Goal: Task Accomplishment & Management: Manage account settings

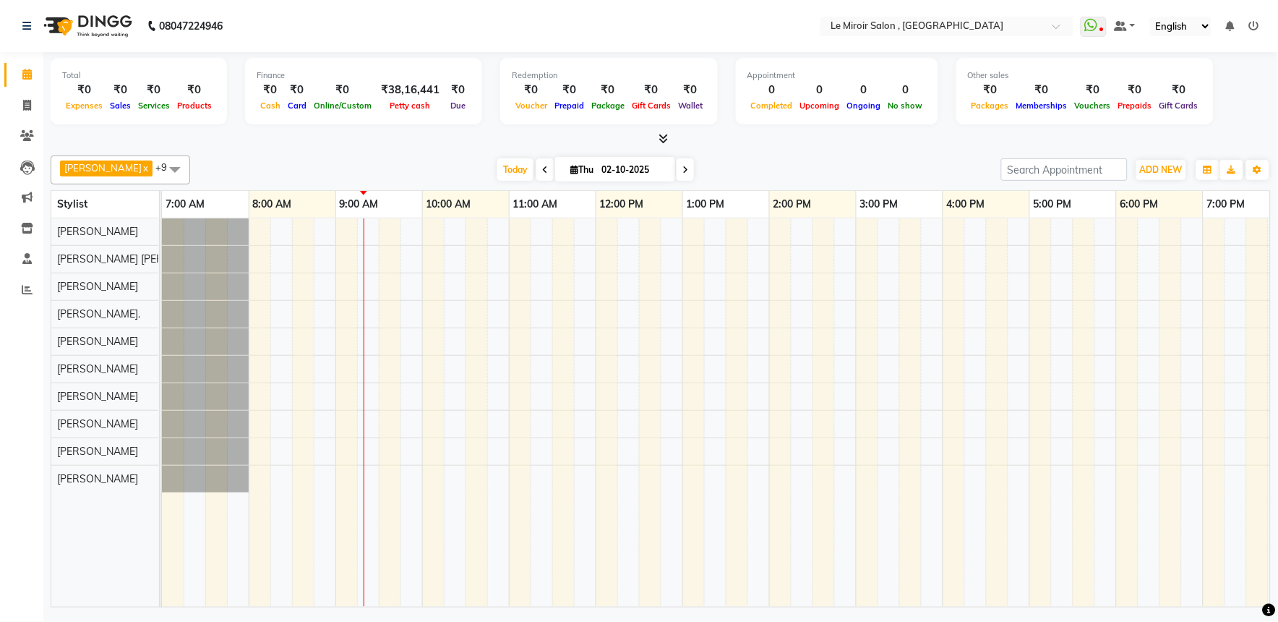
click at [518, 313] on div at bounding box center [812, 412] width 1301 height 388
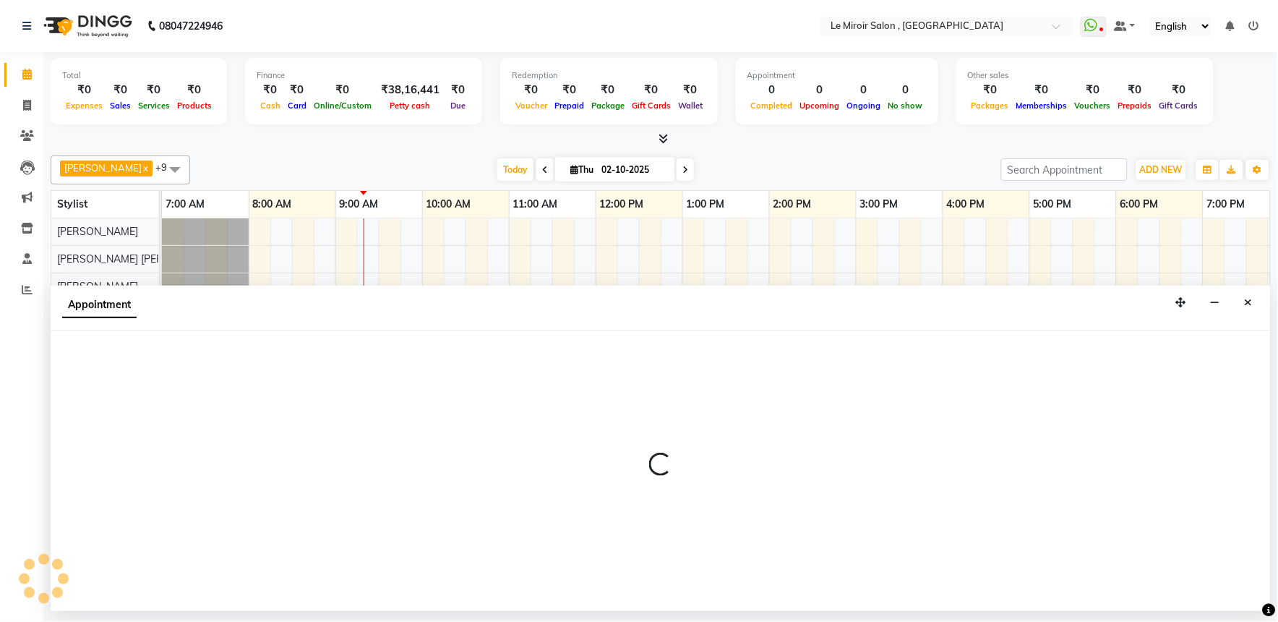
click at [518, 313] on div "Appointment" at bounding box center [661, 308] width 1220 height 45
select select "67539"
select select "660"
select select "tentative"
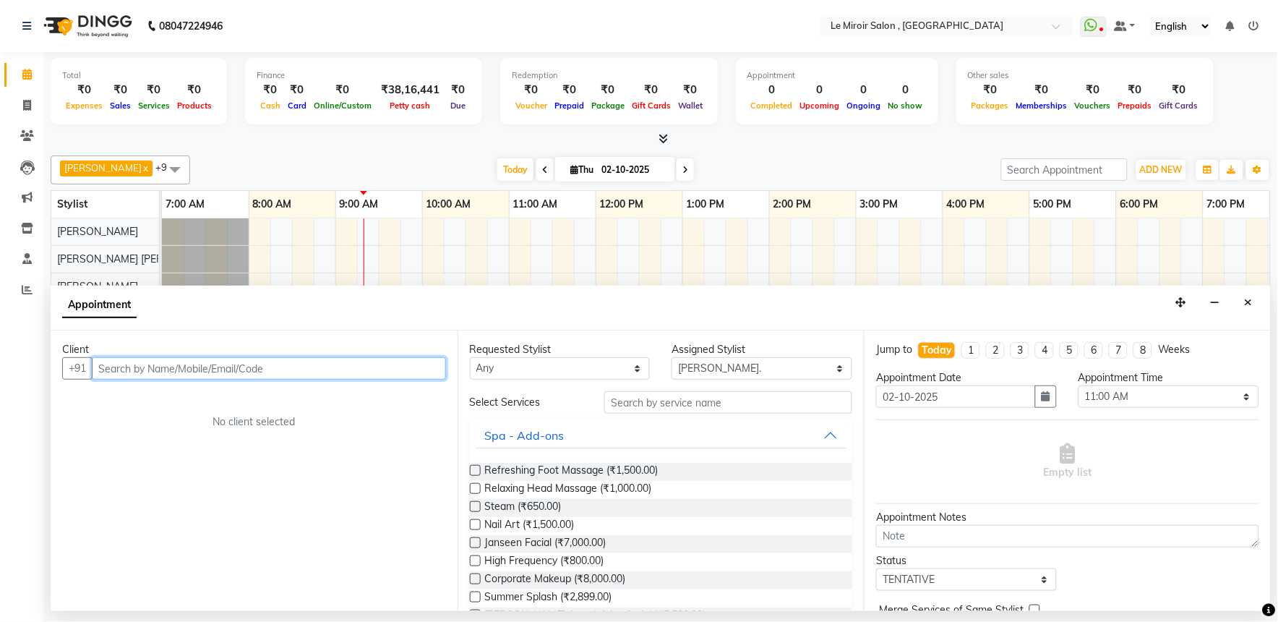
click at [171, 372] on input "text" at bounding box center [269, 368] width 354 height 22
paste input "9822091537"
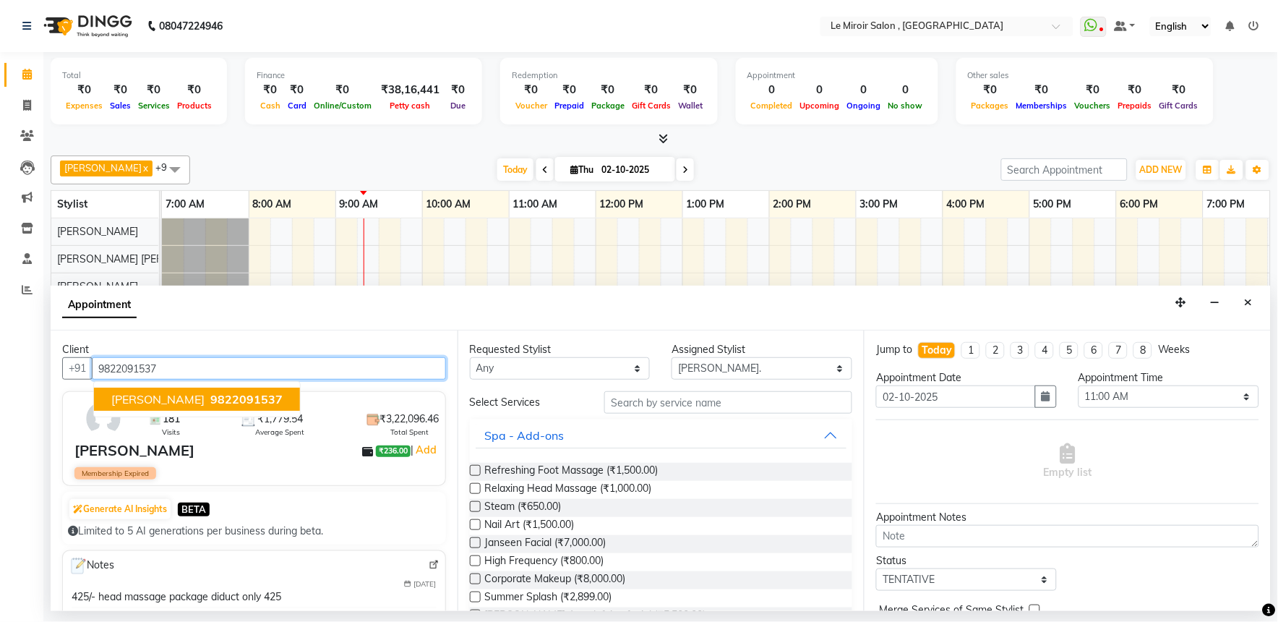
click at [241, 398] on span "9822091537" at bounding box center [246, 399] width 72 height 14
type input "9822091537"
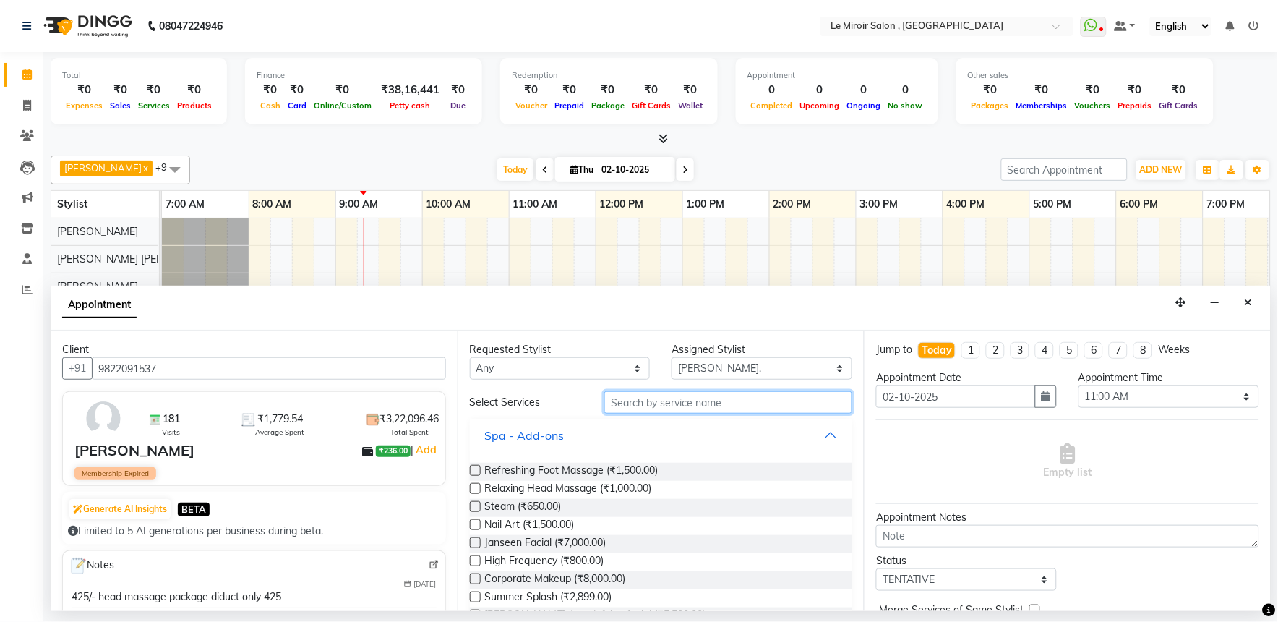
click at [667, 400] on input "text" at bounding box center [728, 402] width 248 height 22
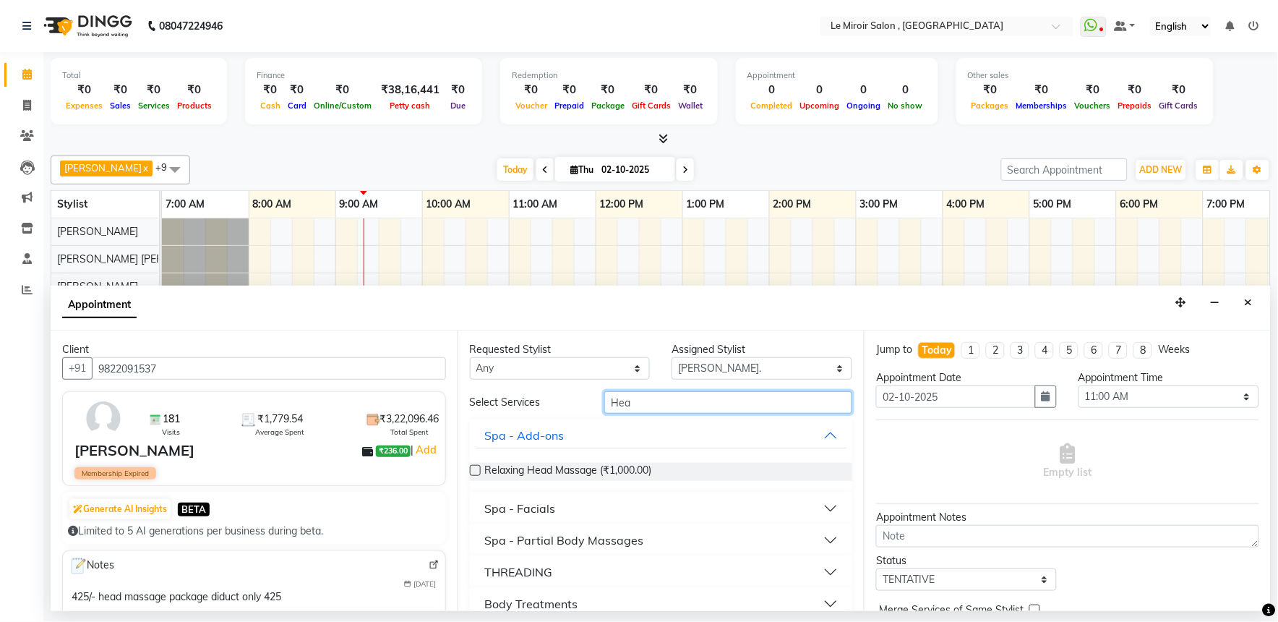
type input "Hea"
click at [479, 474] on label at bounding box center [475, 470] width 11 height 11
click at [479, 474] on input "checkbox" at bounding box center [474, 471] width 9 height 9
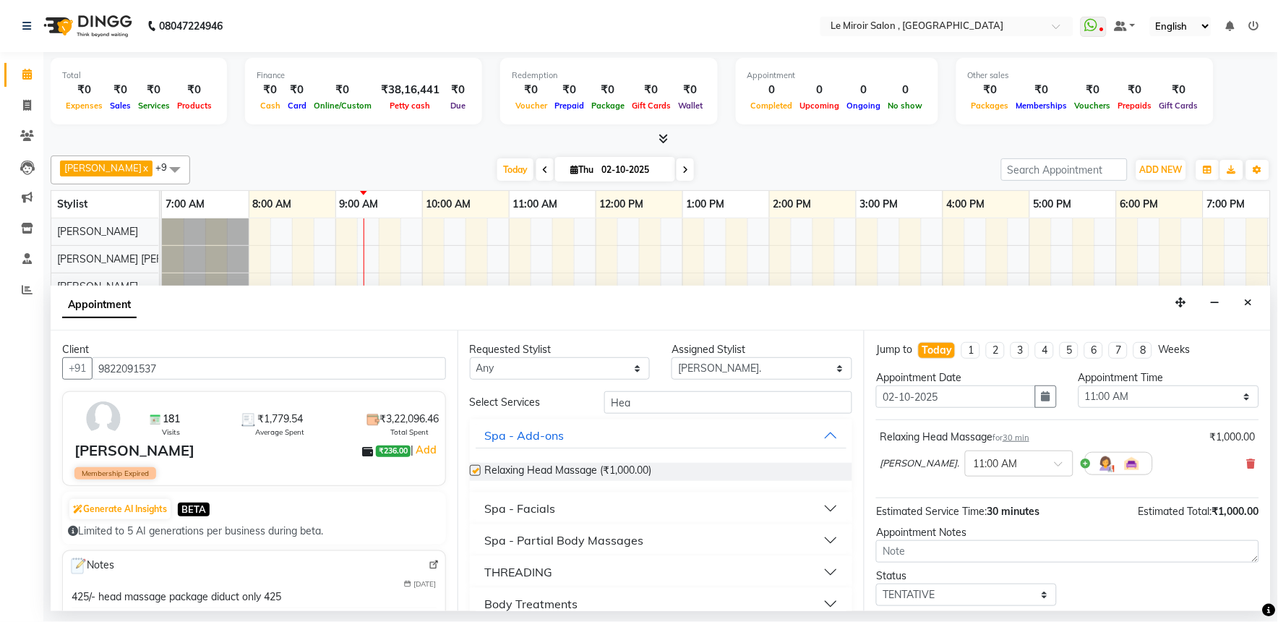
checkbox input "false"
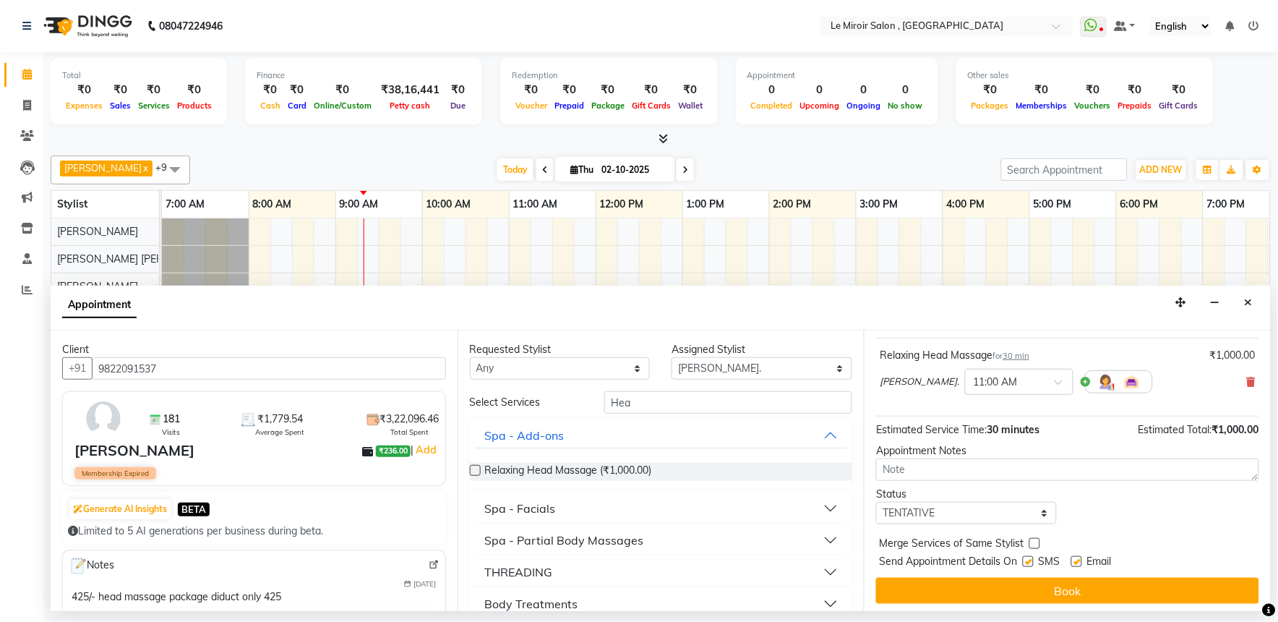
scroll to position [87, 0]
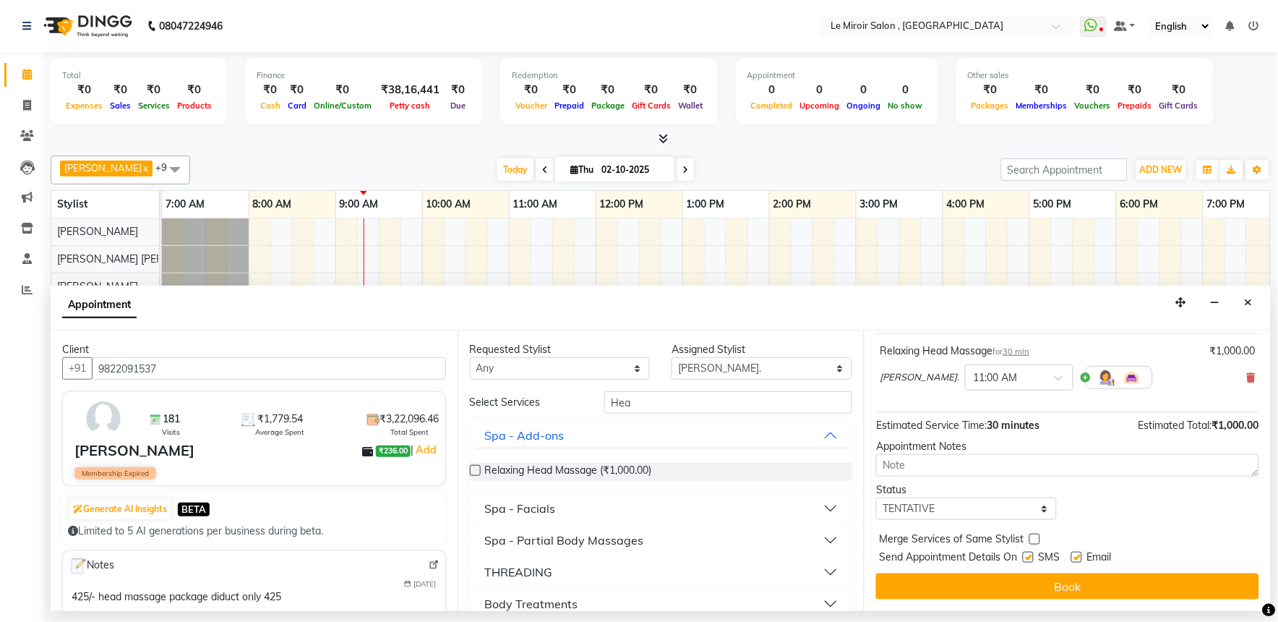
click at [1076, 555] on label at bounding box center [1076, 557] width 11 height 11
click at [1076, 555] on input "checkbox" at bounding box center [1075, 558] width 9 height 9
checkbox input "false"
click at [1032, 559] on label at bounding box center [1028, 557] width 11 height 11
click at [1032, 559] on input "checkbox" at bounding box center [1027, 558] width 9 height 9
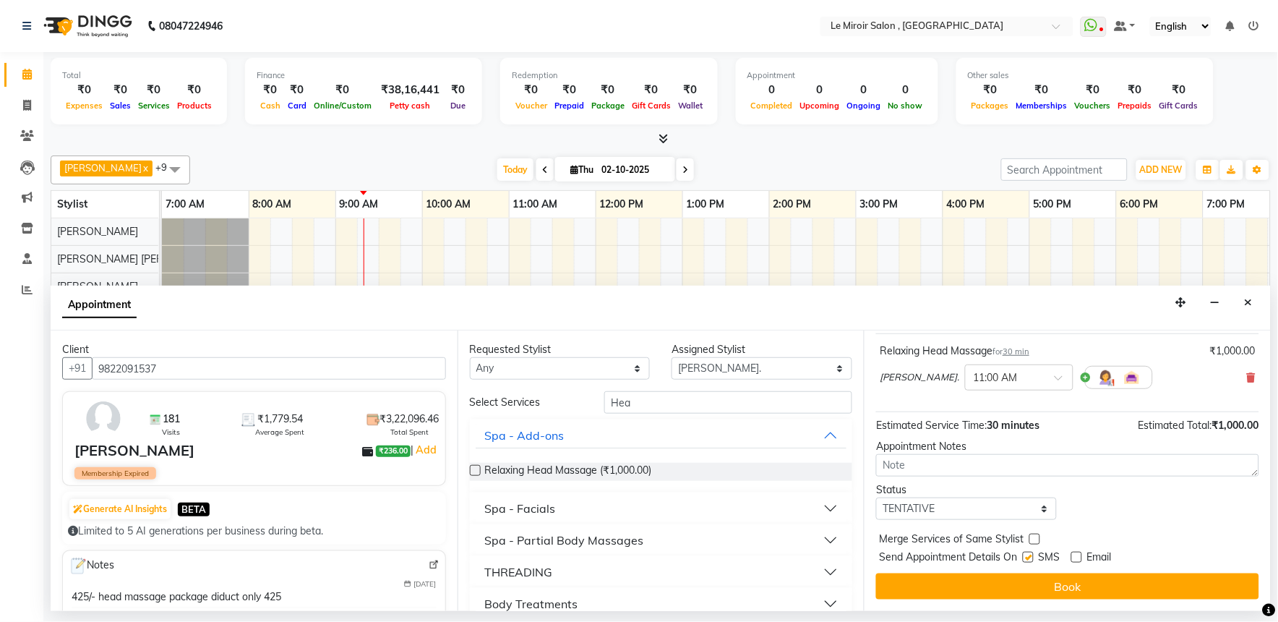
checkbox input "false"
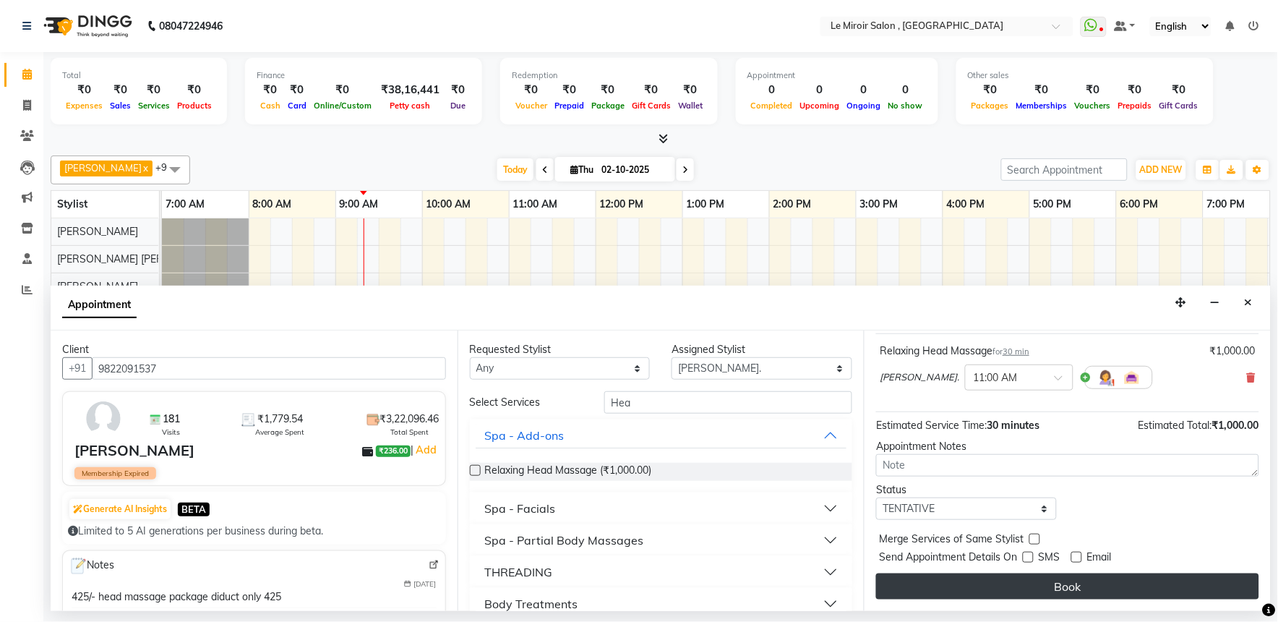
click at [1027, 577] on button "Book" at bounding box center [1067, 586] width 383 height 26
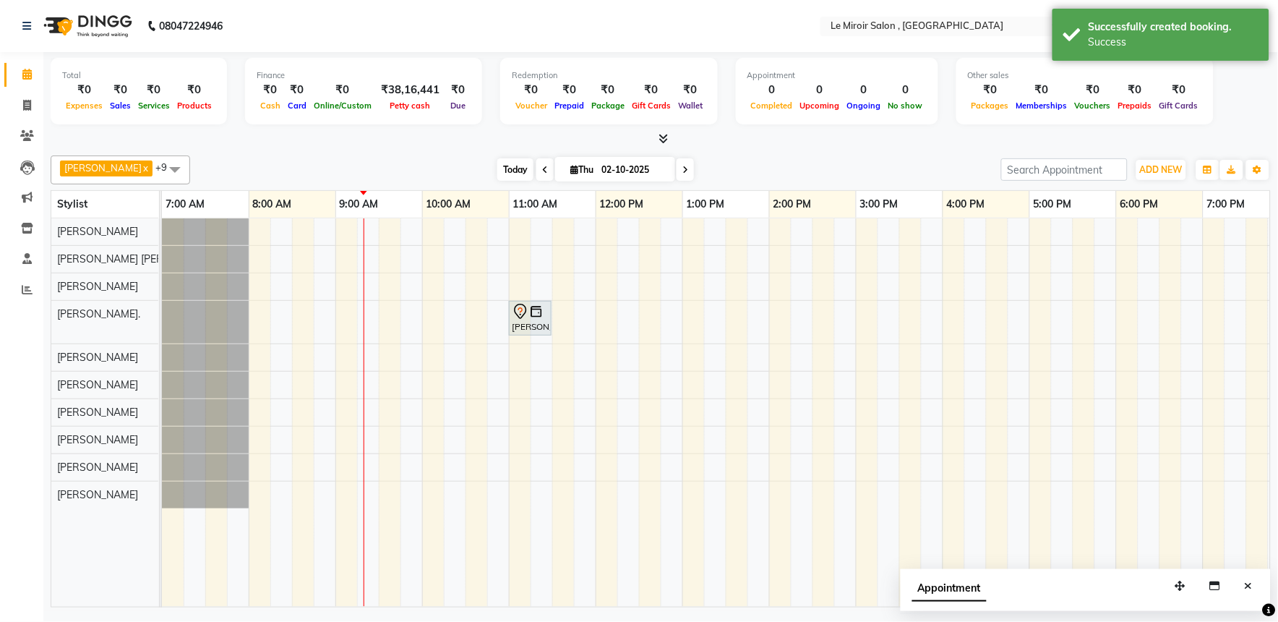
click at [497, 171] on span "Today" at bounding box center [515, 169] width 36 height 22
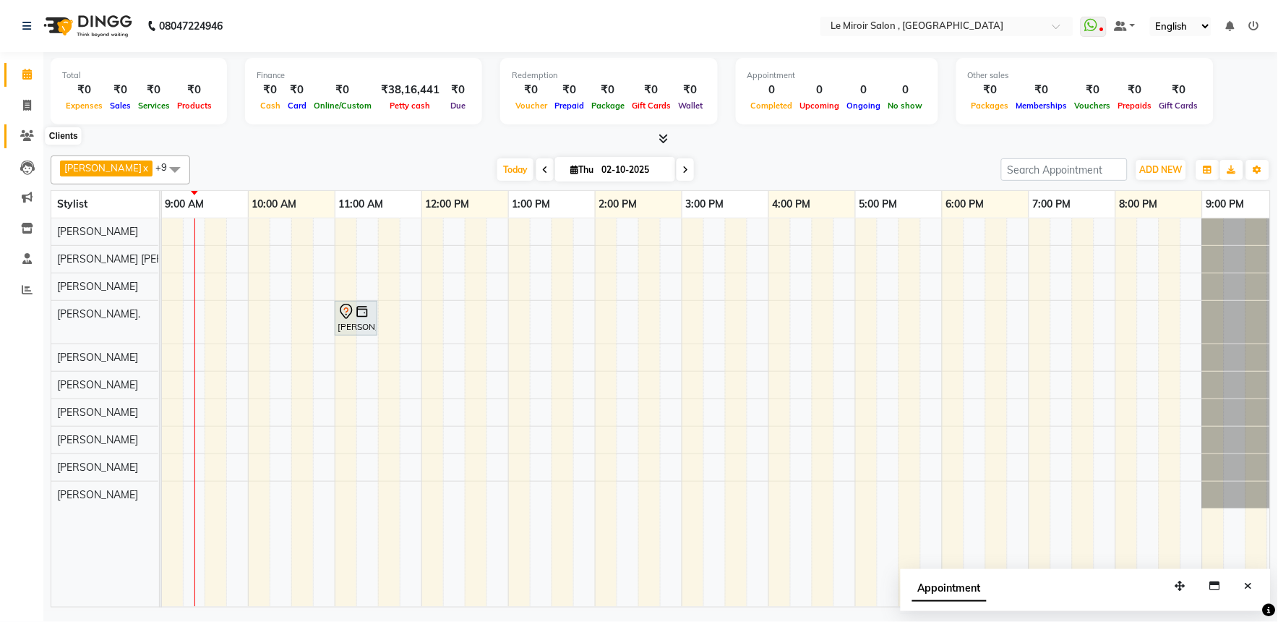
drag, startPoint x: 25, startPoint y: 136, endPoint x: 53, endPoint y: 130, distance: 28.8
click at [25, 136] on icon at bounding box center [27, 135] width 14 height 11
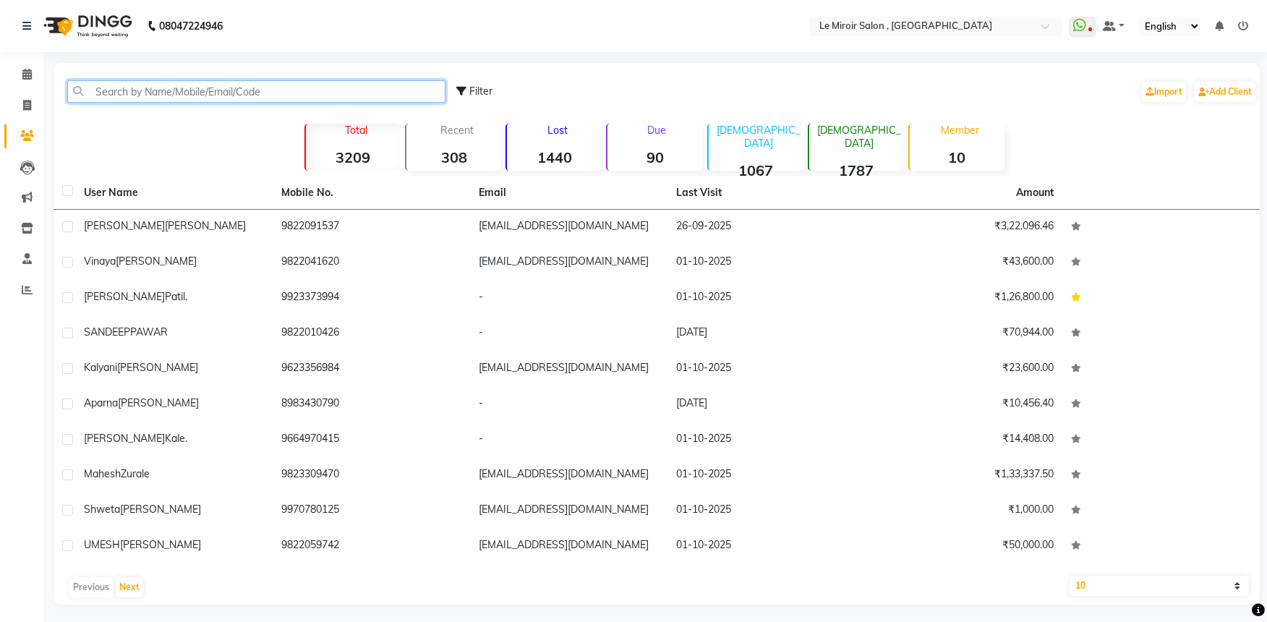
click at [147, 95] on input "text" at bounding box center [256, 91] width 378 height 22
paste input "98229 96983"
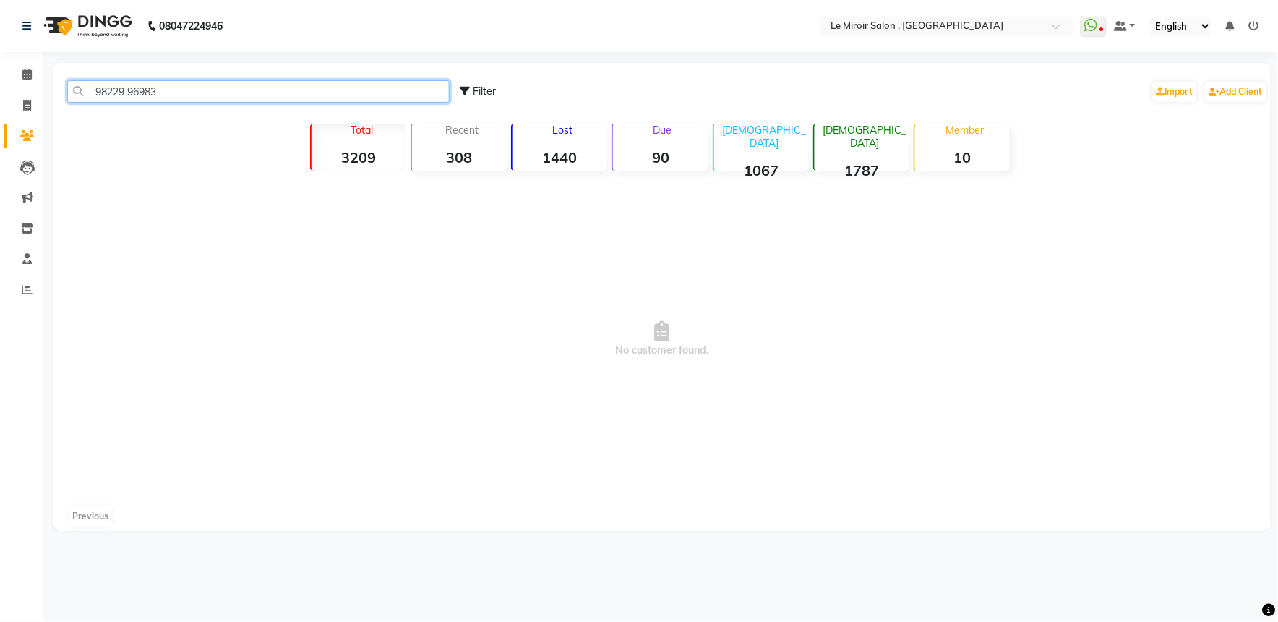
click at [126, 91] on input "98229 96983" at bounding box center [258, 91] width 382 height 22
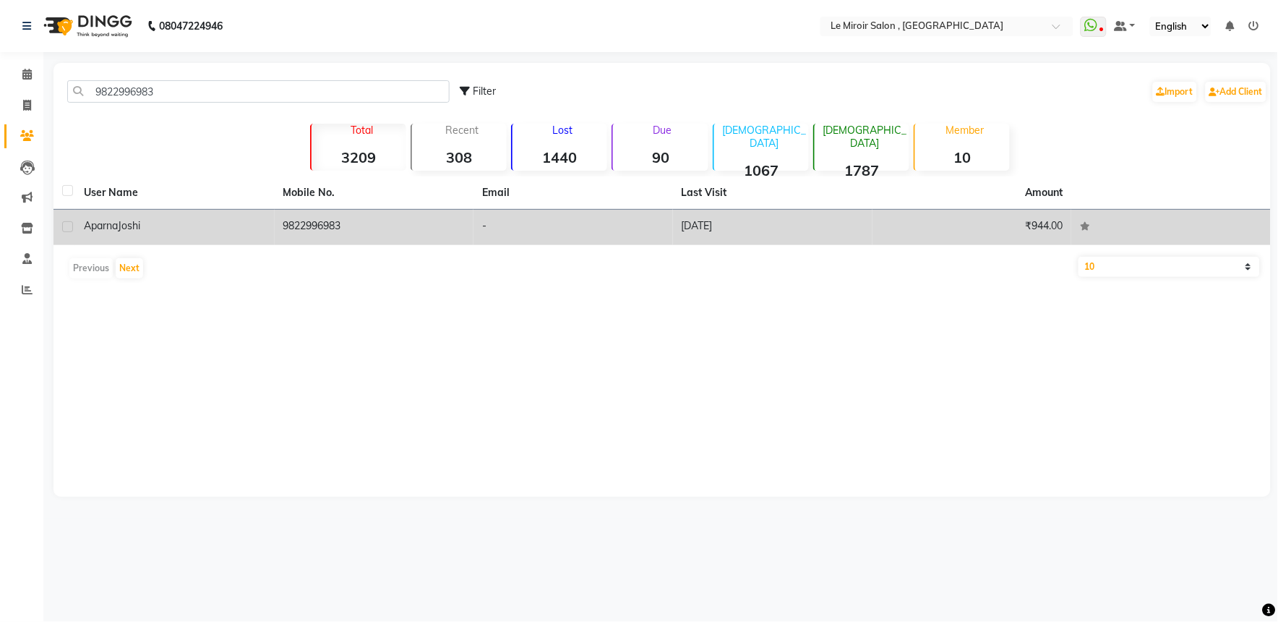
click at [316, 233] on td "9822996983" at bounding box center [375, 227] width 200 height 35
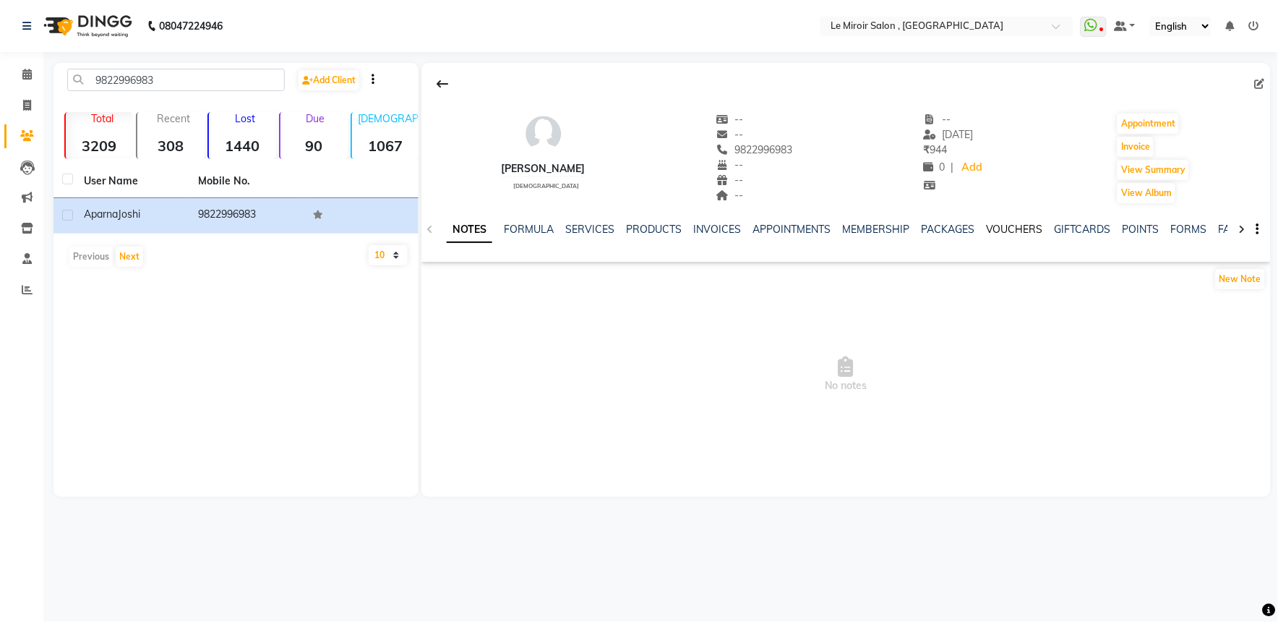
click at [1024, 228] on link "VOUCHERS" at bounding box center [1014, 229] width 57 height 13
click at [841, 235] on link "PACKAGES" at bounding box center [854, 229] width 54 height 13
click at [739, 147] on span "9822996983" at bounding box center [754, 149] width 77 height 13
copy span "9822996983"
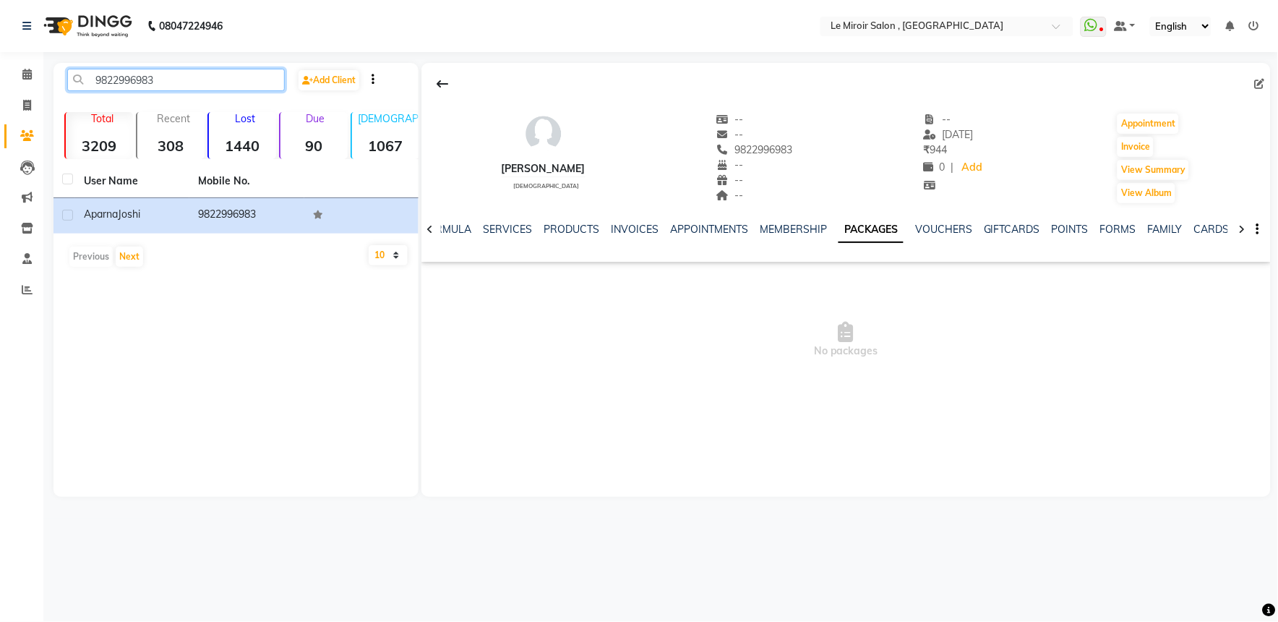
click at [120, 72] on input "9822996983" at bounding box center [176, 80] width 218 height 22
paste input "80078 64160"
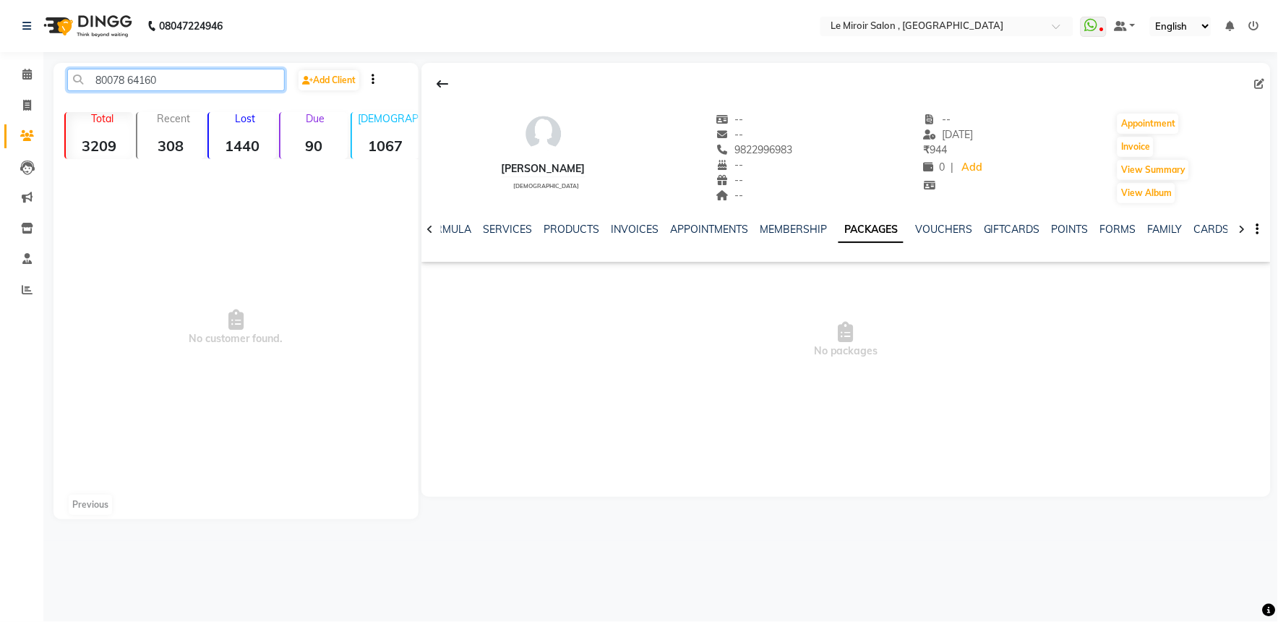
click at [125, 75] on input "80078 64160" at bounding box center [176, 80] width 218 height 22
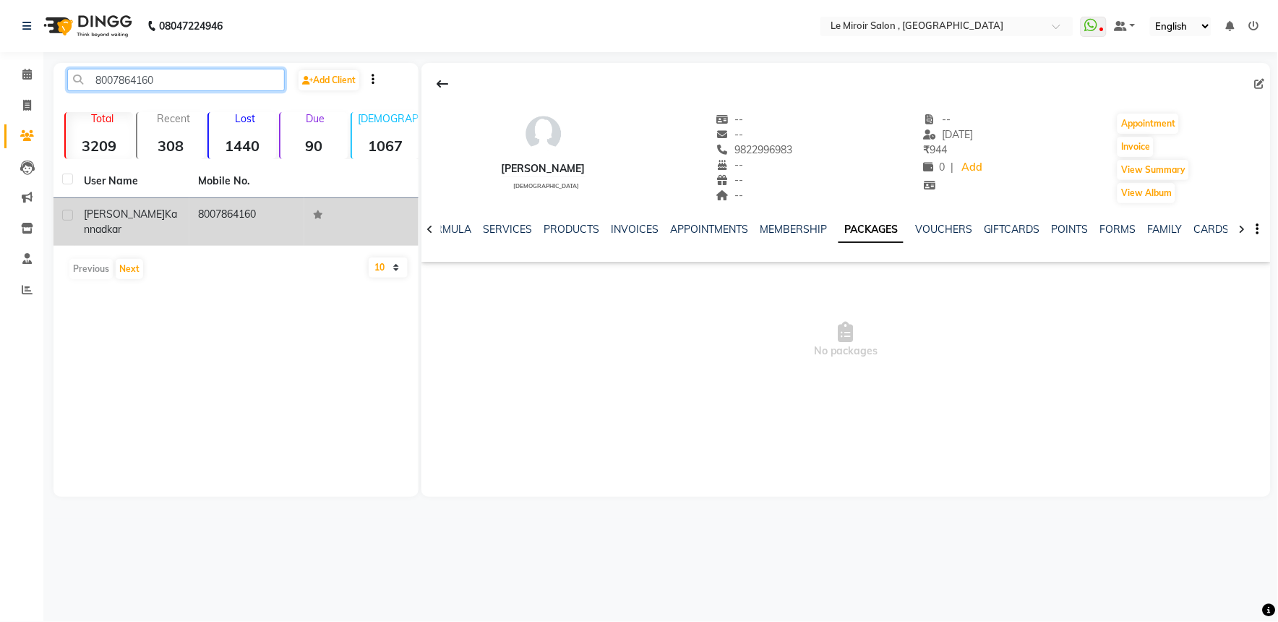
type input "8007864160"
click at [208, 221] on td "8007864160" at bounding box center [246, 222] width 114 height 48
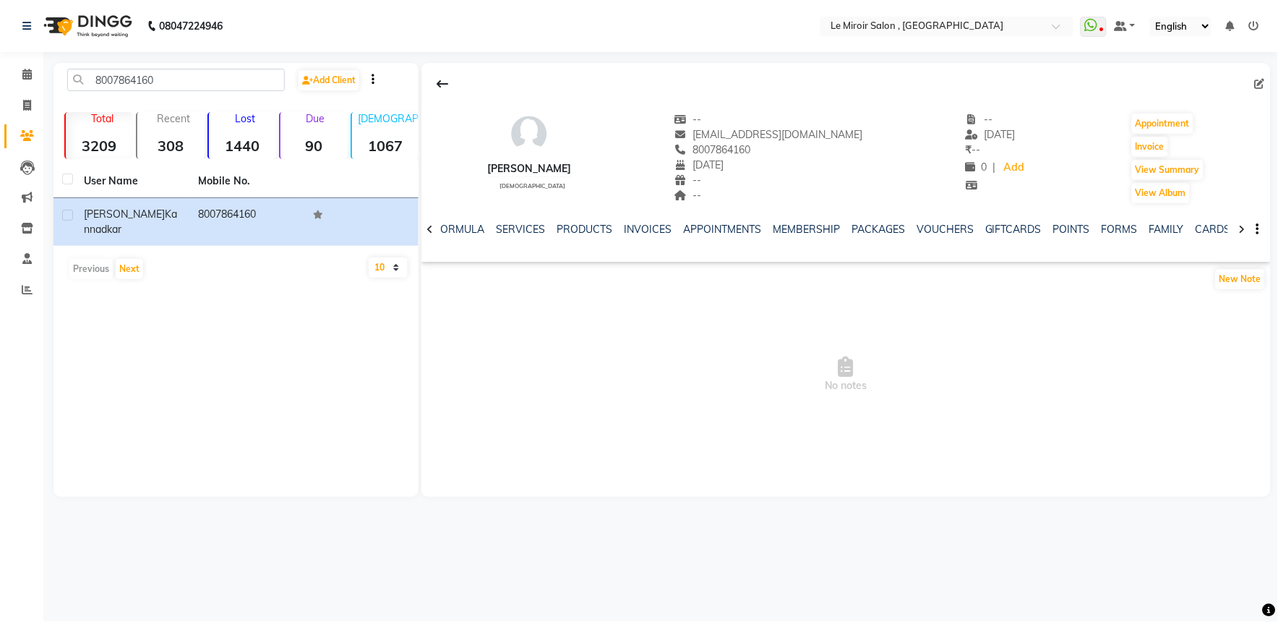
click at [967, 226] on ul "NOTES FORMULA SERVICES PRODUCTS INVOICES APPOINTMENTS MEMBERSHIP PACKAGES VOUCH…" at bounding box center [836, 229] width 918 height 15
click at [951, 231] on link "VOUCHERS" at bounding box center [945, 229] width 57 height 13
click at [851, 226] on link "PACKAGES" at bounding box center [854, 229] width 54 height 13
click at [20, 74] on span at bounding box center [26, 75] width 25 height 17
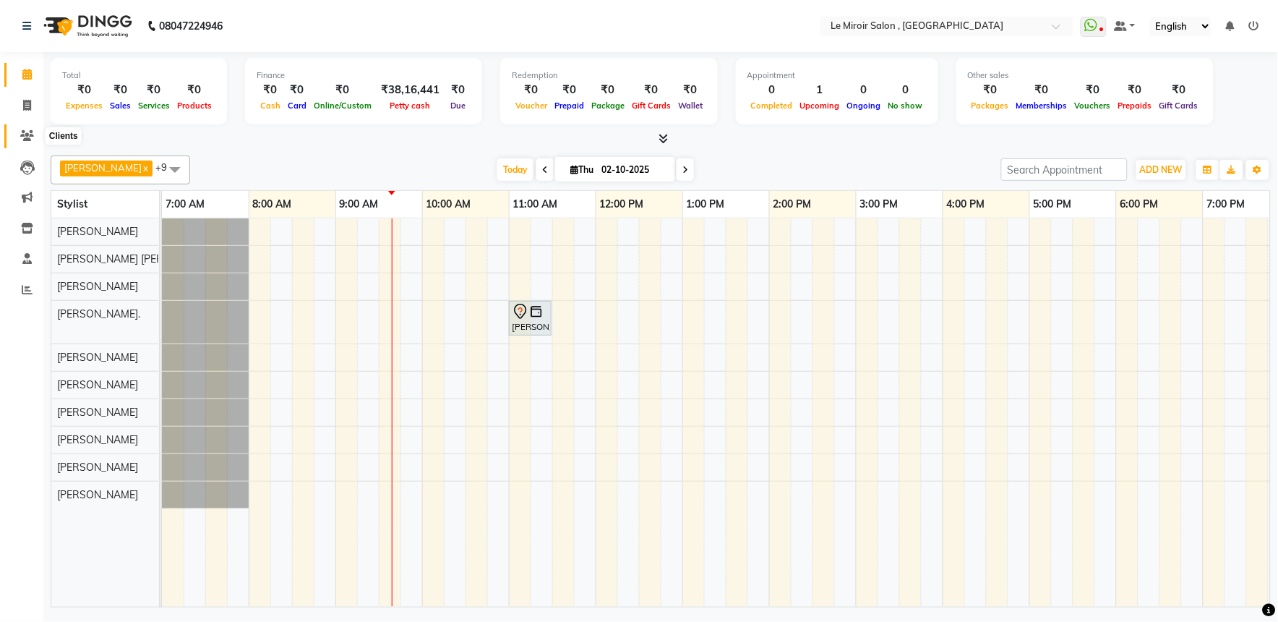
click at [33, 134] on span at bounding box center [26, 136] width 25 height 17
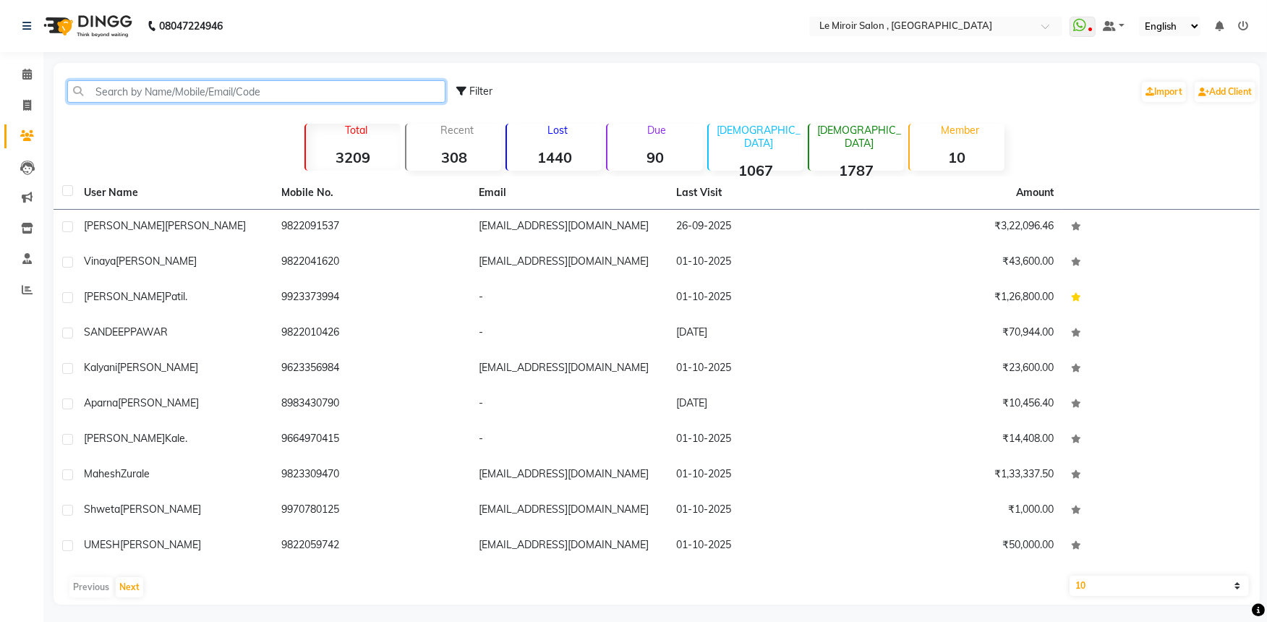
click at [120, 90] on input "text" at bounding box center [256, 91] width 378 height 22
paste input "98903 46326"
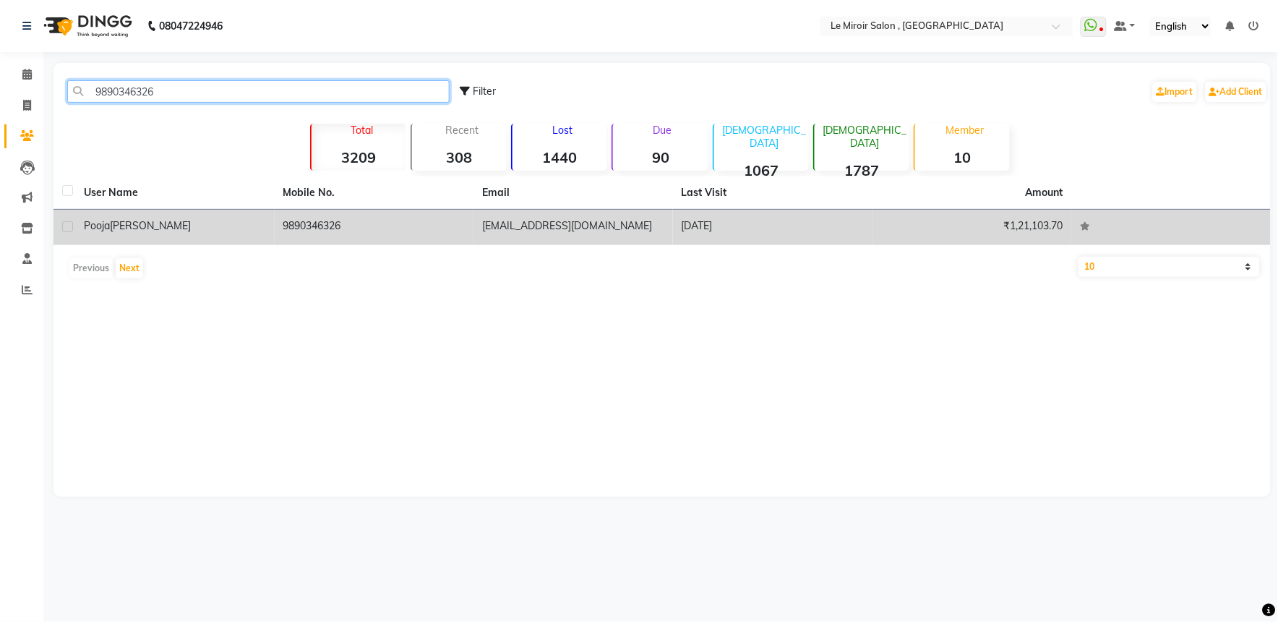
type input "9890346326"
click at [204, 211] on td "[PERSON_NAME]" at bounding box center [175, 227] width 200 height 35
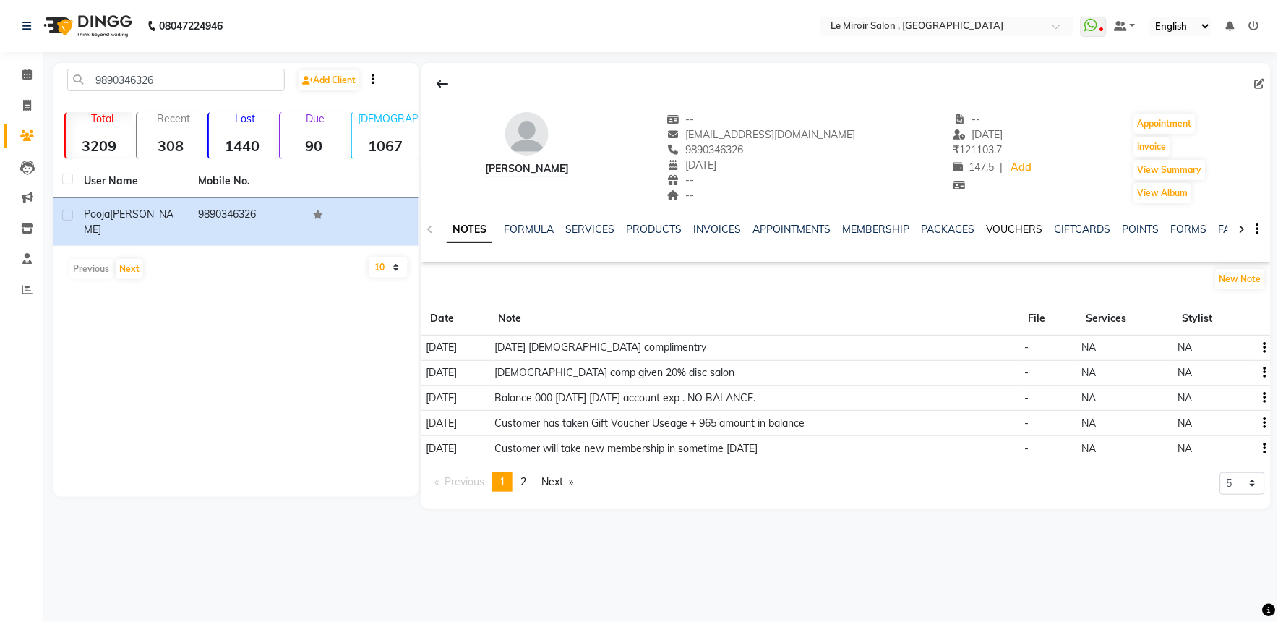
click at [1007, 233] on link "VOUCHERS" at bounding box center [1014, 229] width 57 height 13
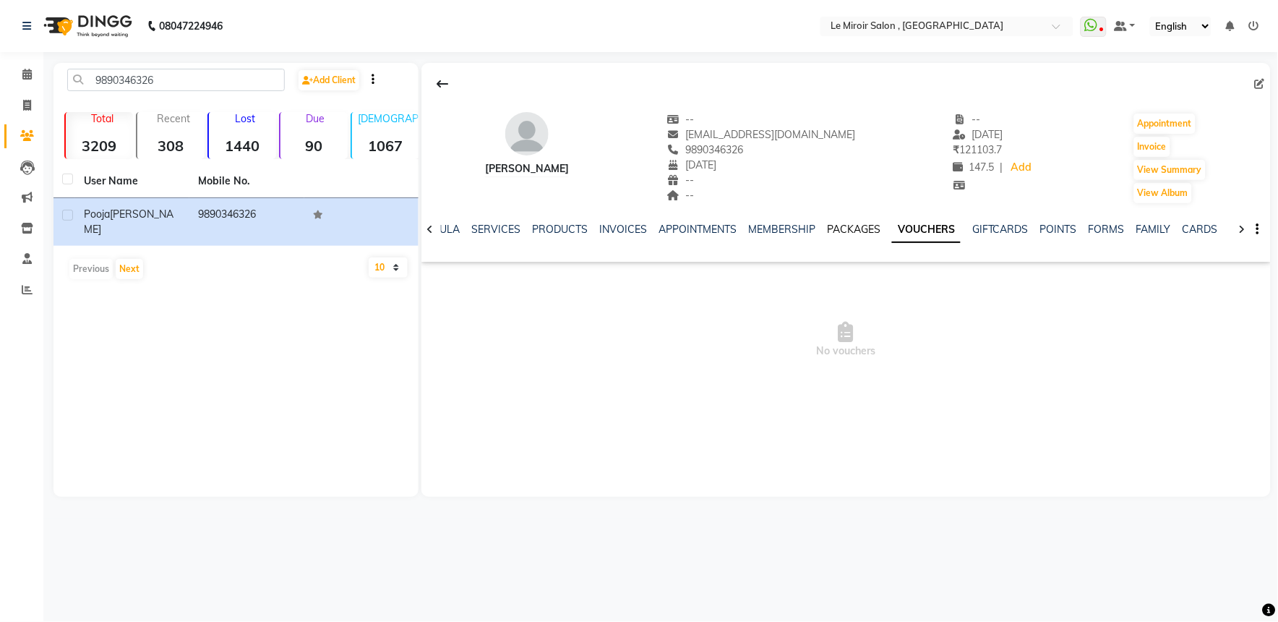
click at [868, 229] on link "PACKAGES" at bounding box center [854, 229] width 54 height 13
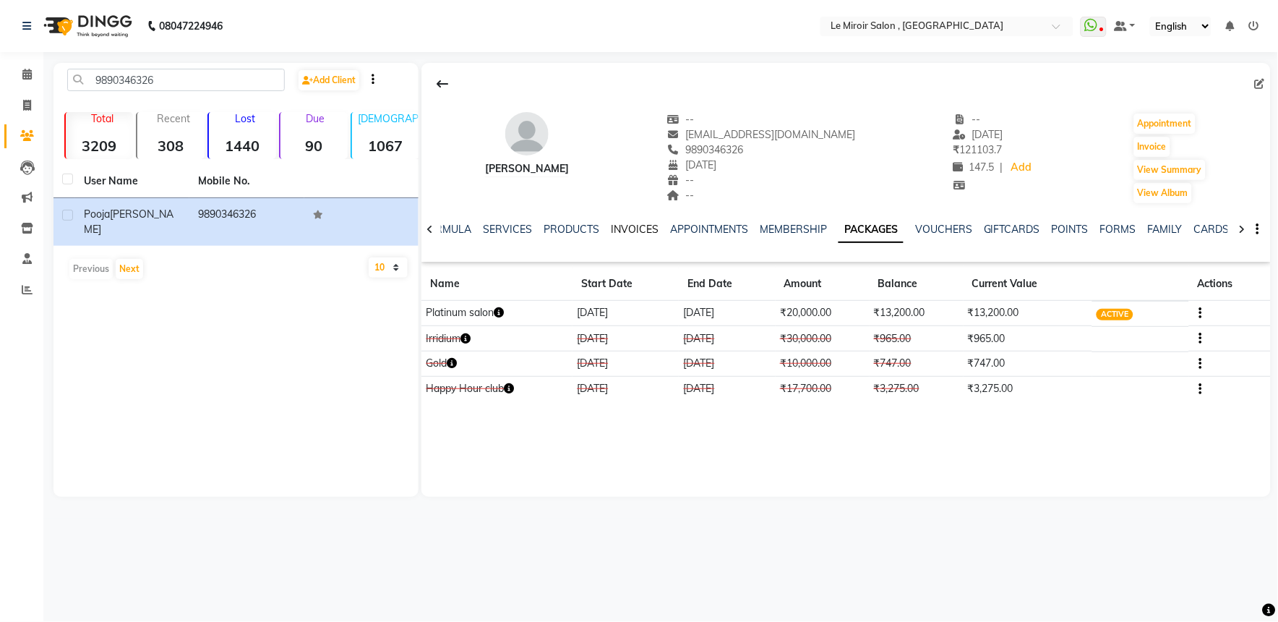
click at [635, 228] on link "INVOICES" at bounding box center [635, 229] width 48 height 13
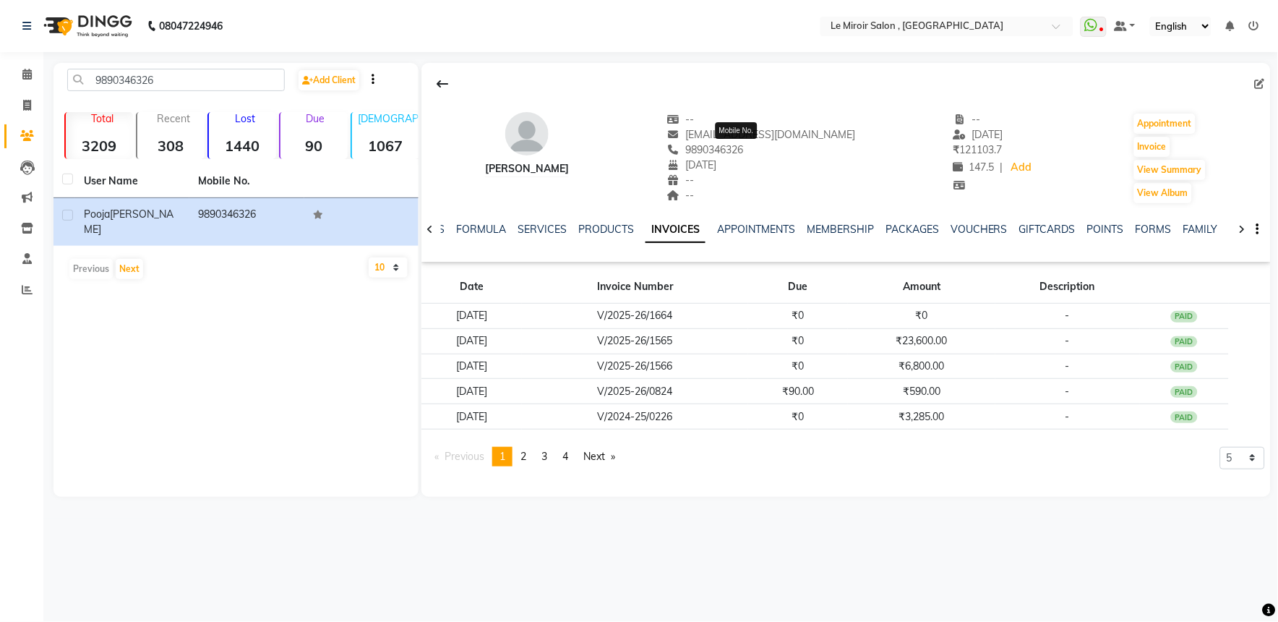
click at [744, 150] on span "9890346326" at bounding box center [705, 149] width 77 height 13
copy span "9890346326"
click at [119, 80] on input "9890346326" at bounding box center [176, 80] width 218 height 22
